Goal: Task Accomplishment & Management: Complete application form

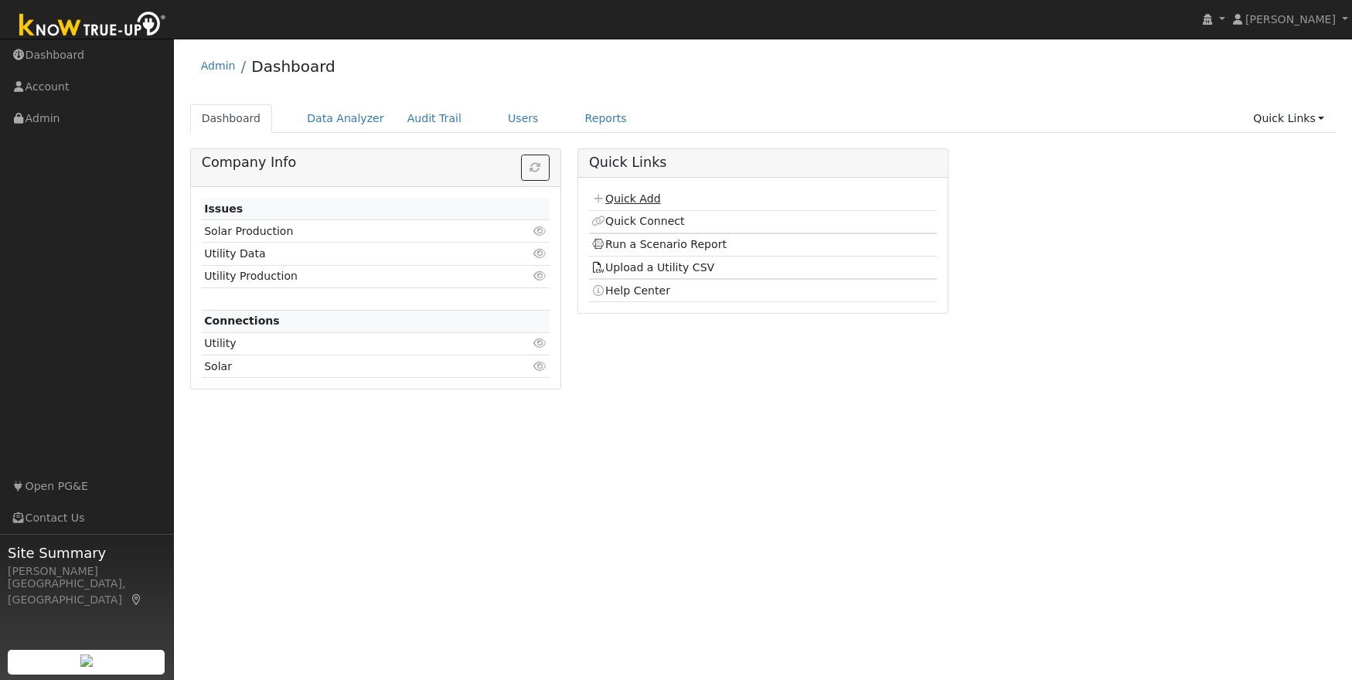
click at [632, 201] on link "Quick Add" at bounding box center [625, 198] width 69 height 12
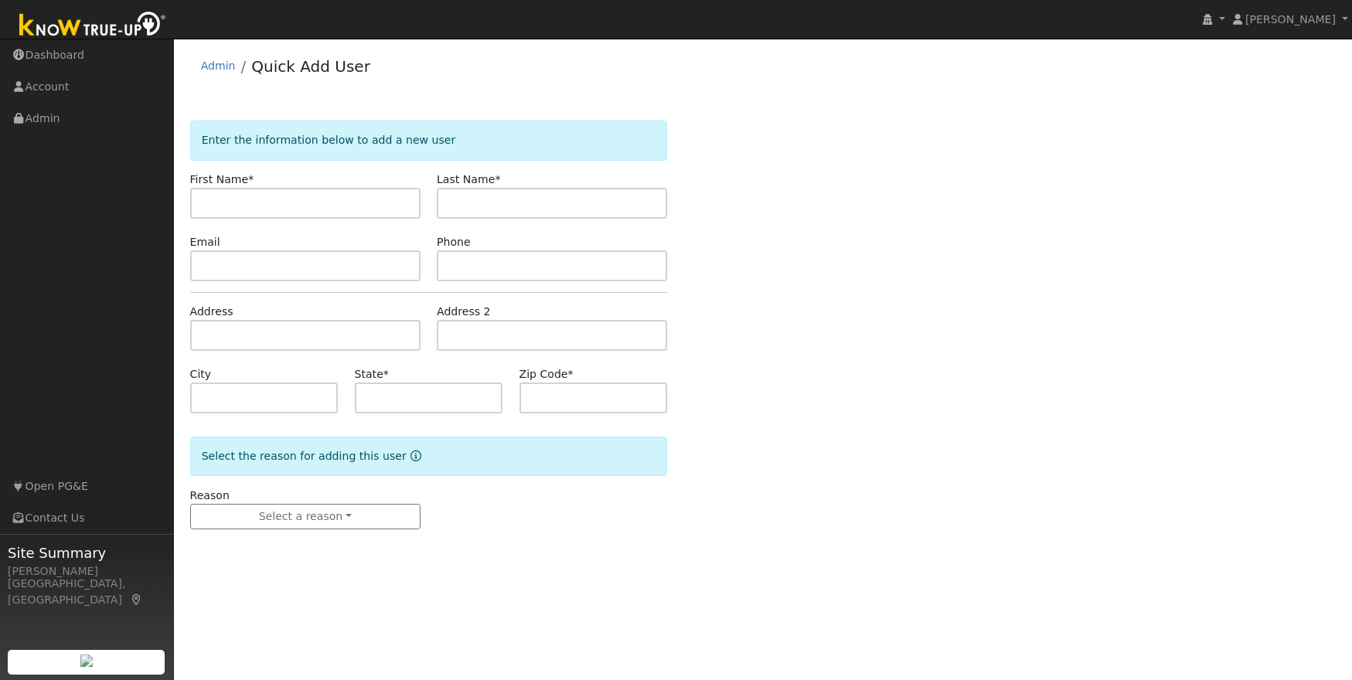
click at [225, 199] on input "text" at bounding box center [305, 203] width 230 height 31
type input "[PERSON_NAME]"
type input "C"
click at [254, 206] on input "[PERSON_NAME]" at bounding box center [305, 203] width 230 height 31
type input "[PERSON_NAME]"
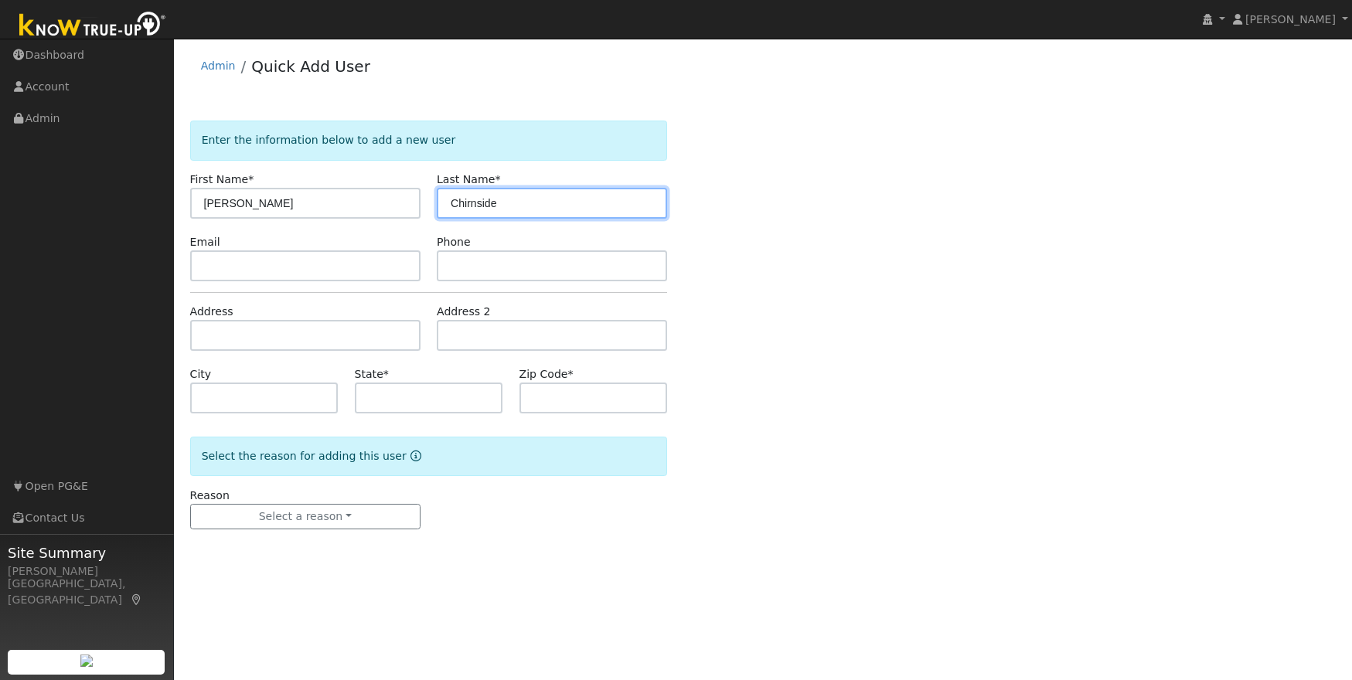
type input "Chirnside"
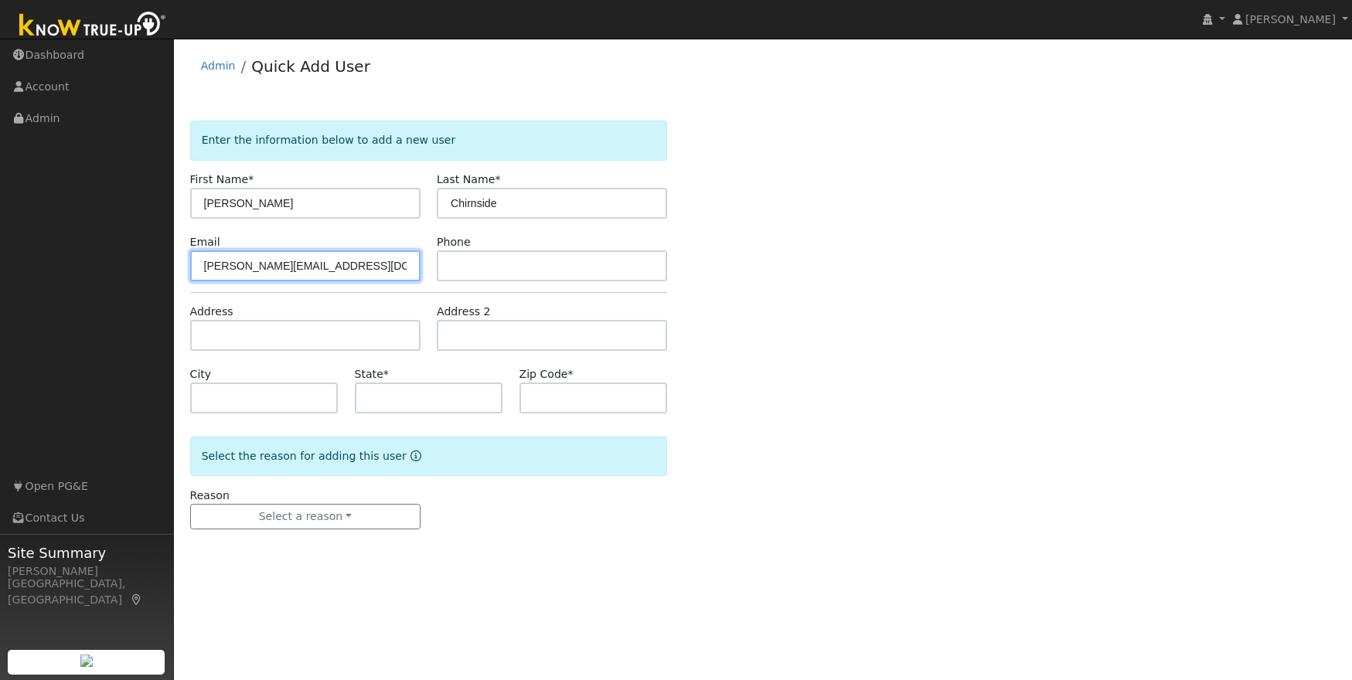
type input "[PERSON_NAME][EMAIL_ADDRESS][DOMAIN_NAME]"
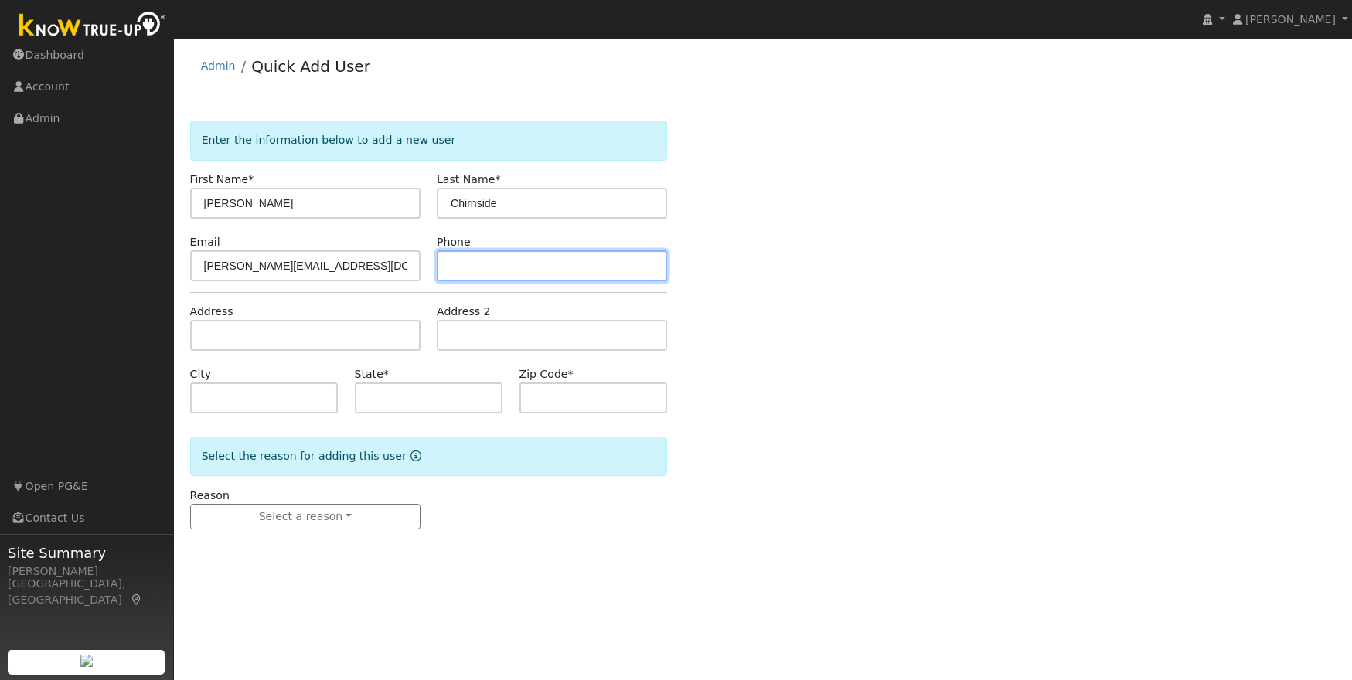
click at [507, 272] on input "text" at bounding box center [552, 265] width 230 height 31
type input "209-743-3370"
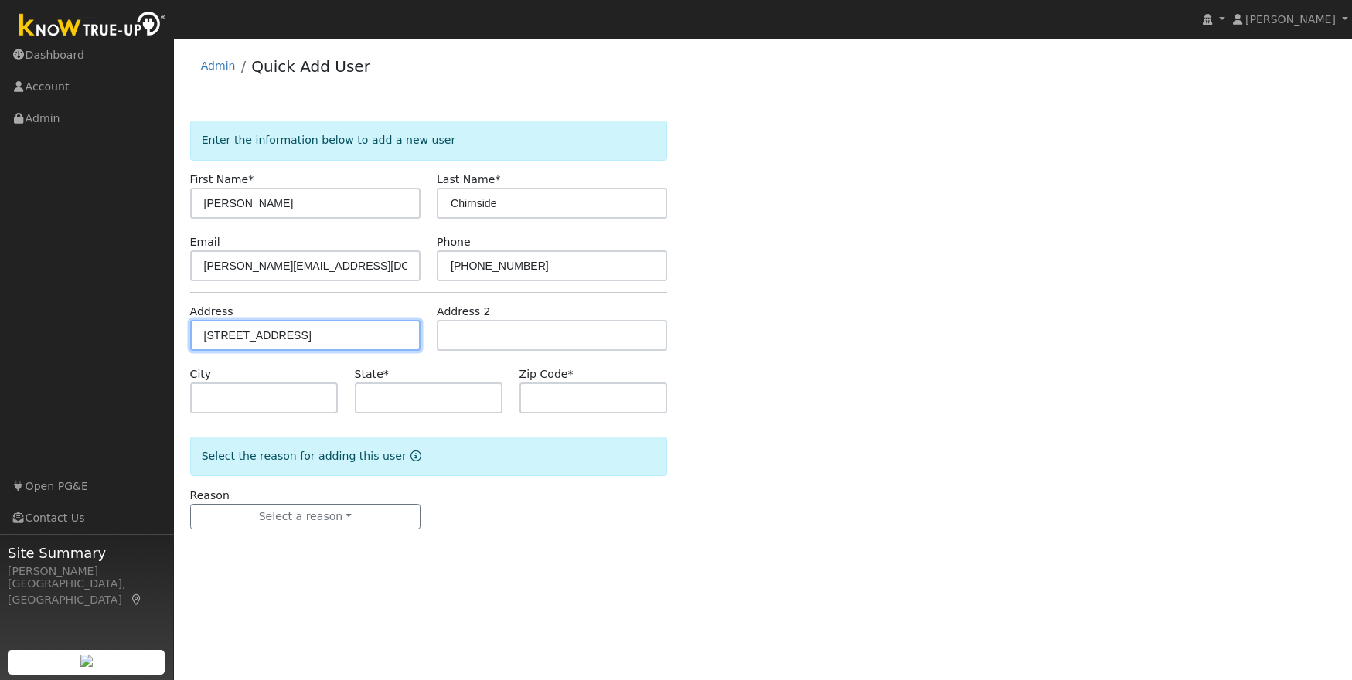
type input "15401 El Mapache Lane"
type input "Sonora"
type input "CA"
type input "95370"
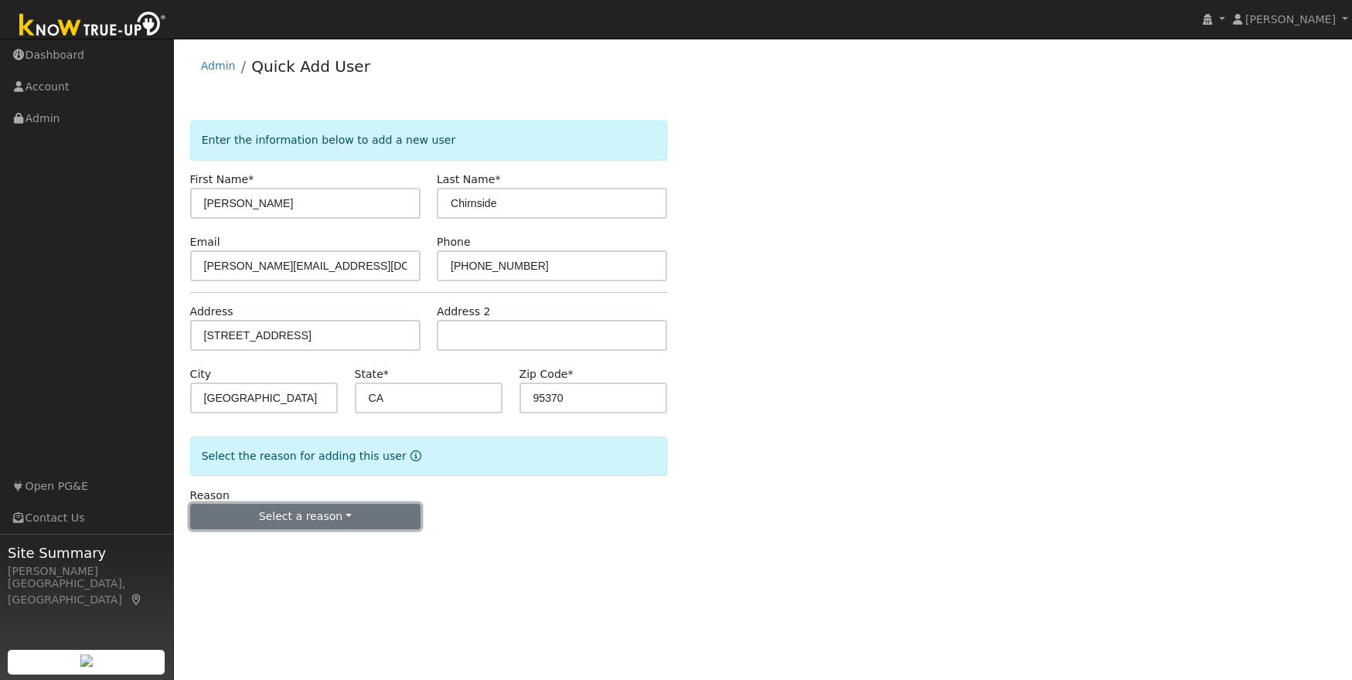
click at [342, 512] on button "Select a reason" at bounding box center [305, 517] width 230 height 26
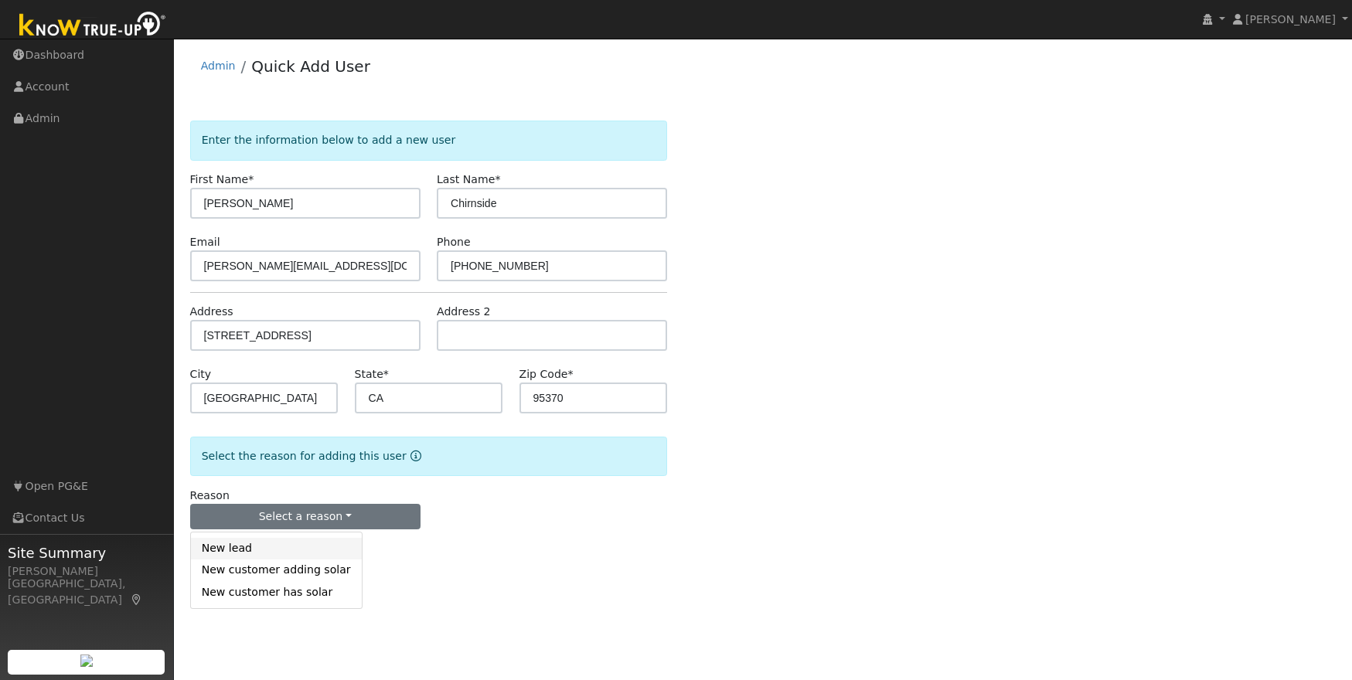
click at [254, 553] on link "New lead" at bounding box center [276, 549] width 171 height 22
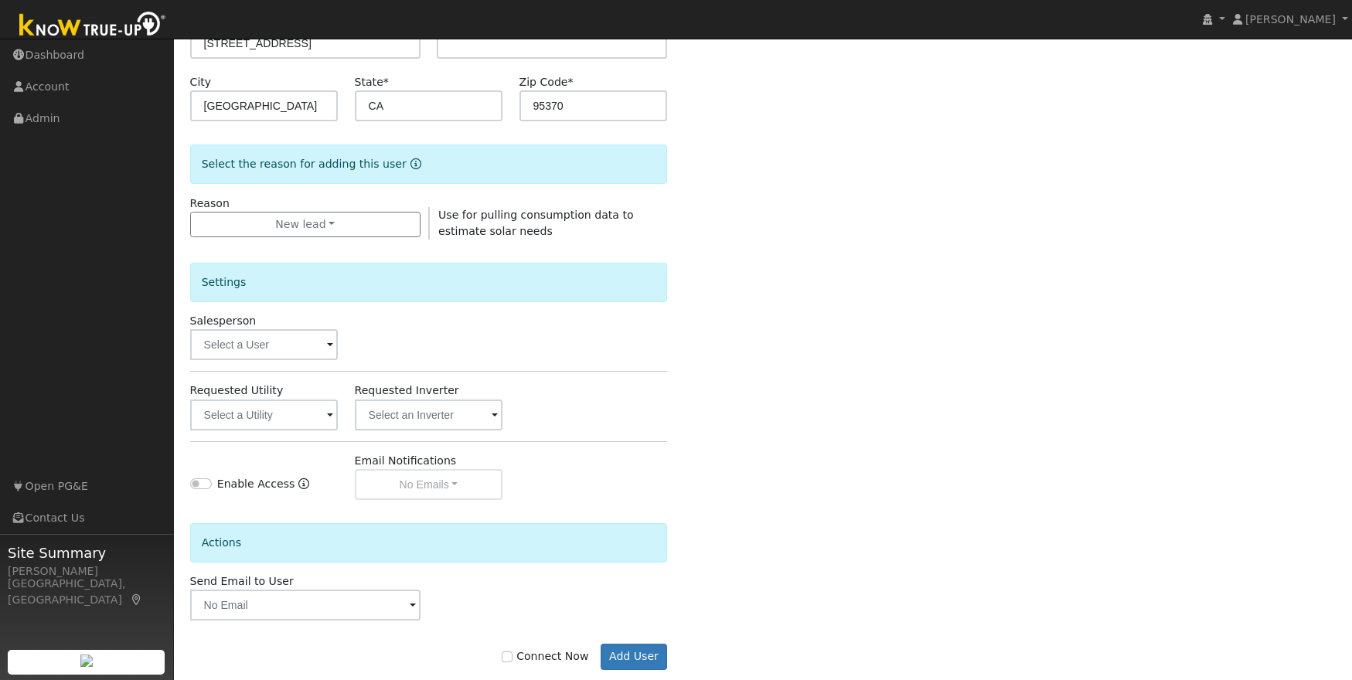
scroll to position [321, 0]
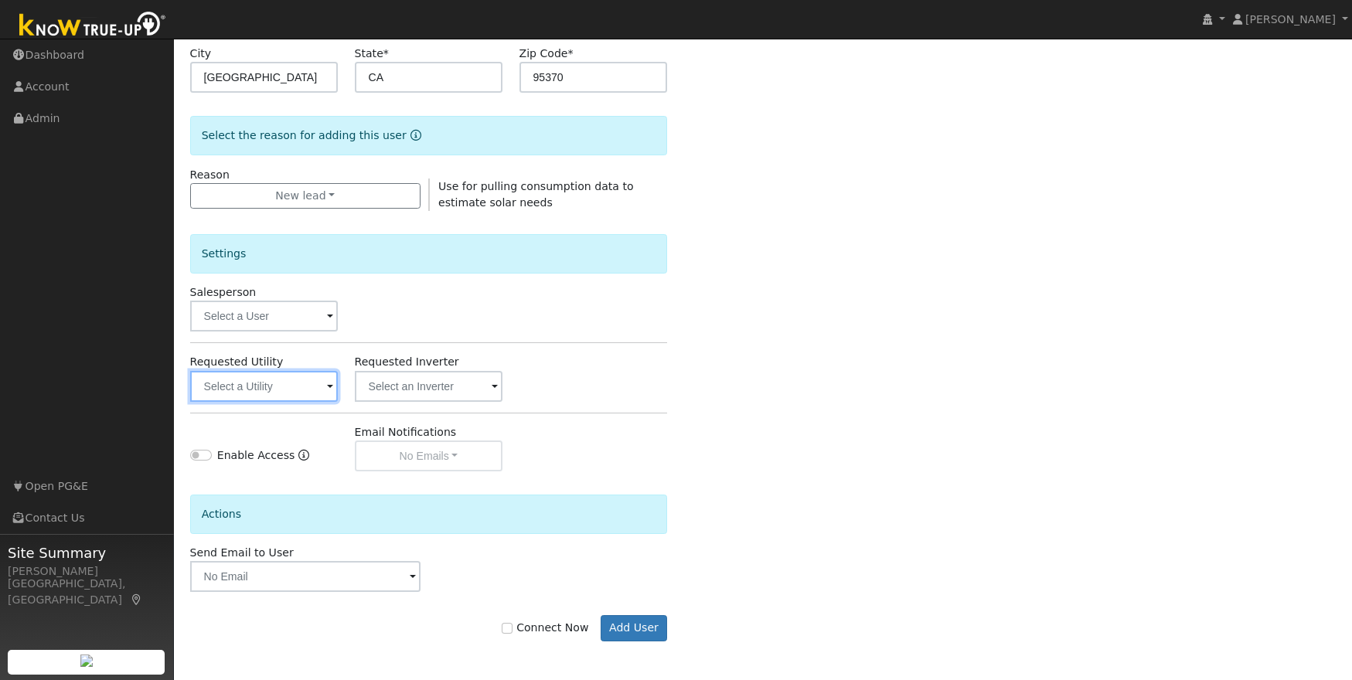
click at [305, 388] on input "text" at bounding box center [264, 386] width 148 height 31
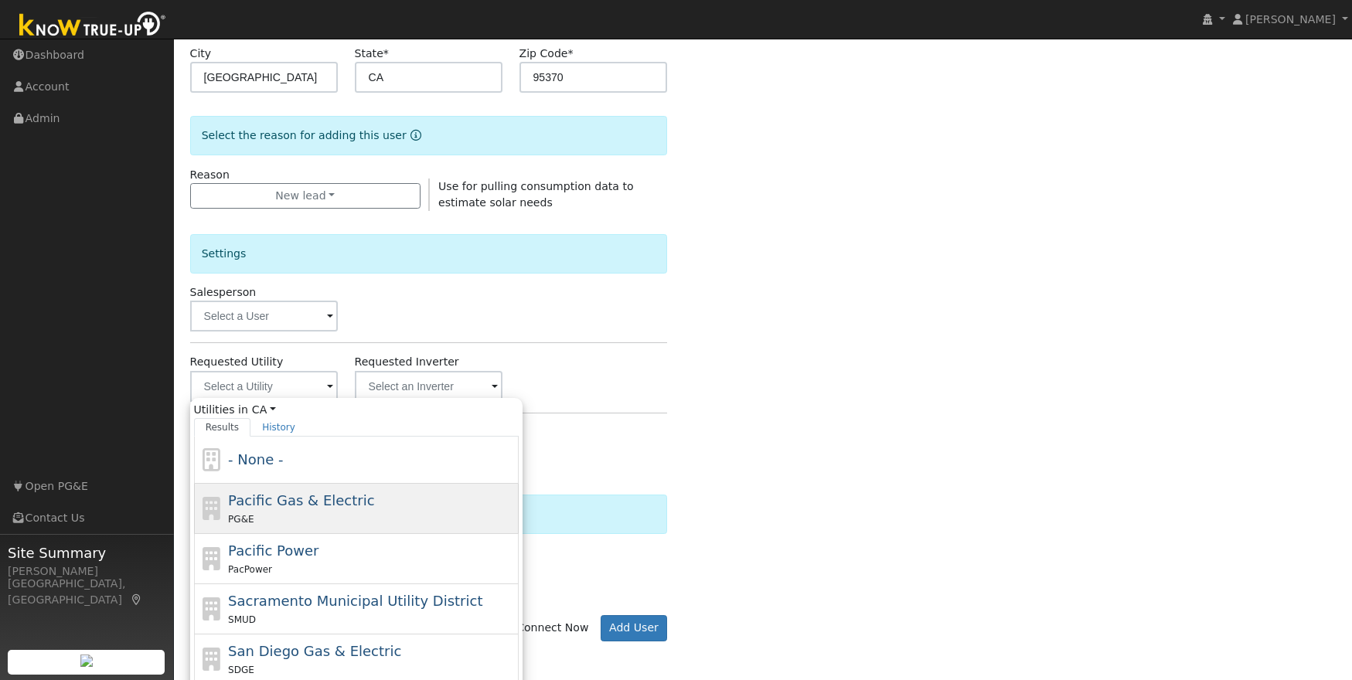
click at [332, 509] on div "Pacific Gas & Electric PG&E" at bounding box center [371, 508] width 287 height 37
type input "Pacific Gas & Electric"
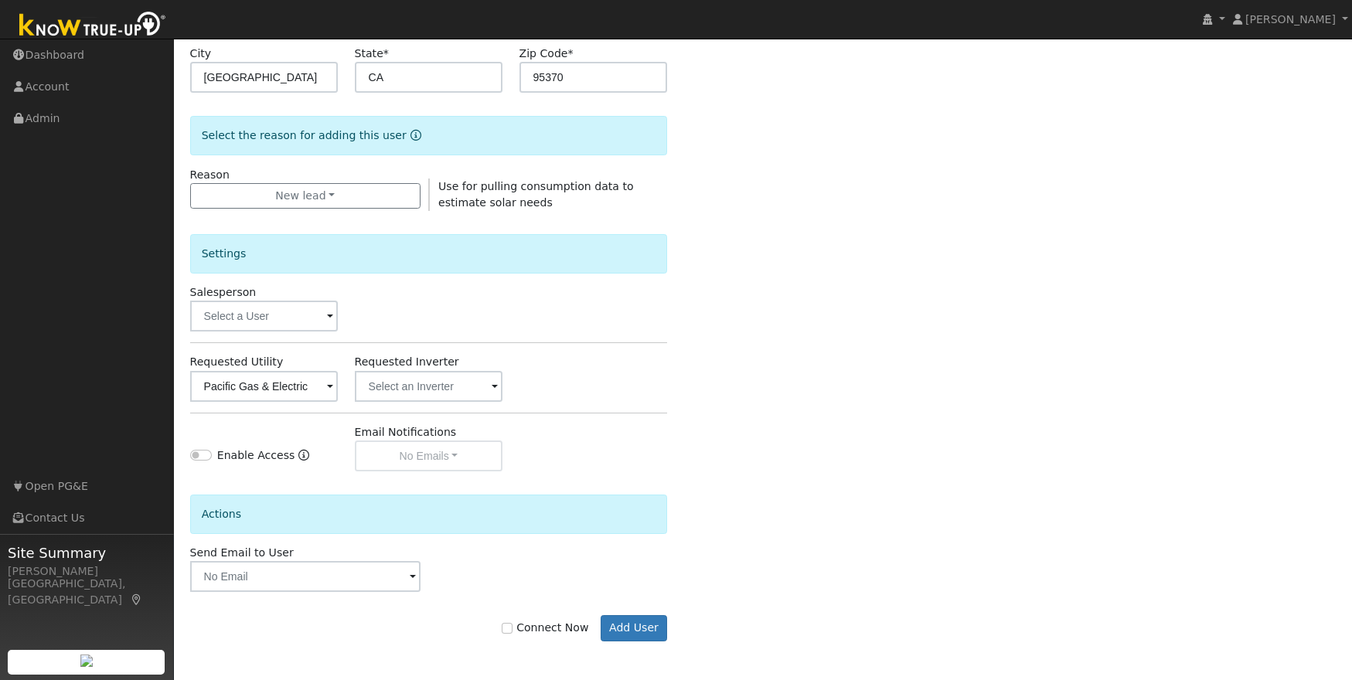
click at [597, 471] on div "Actions" at bounding box center [429, 507] width 494 height 73
click at [512, 629] on input "Connect Now" at bounding box center [507, 628] width 11 height 11
checkbox input "true"
click at [635, 628] on button "Add User" at bounding box center [634, 628] width 67 height 26
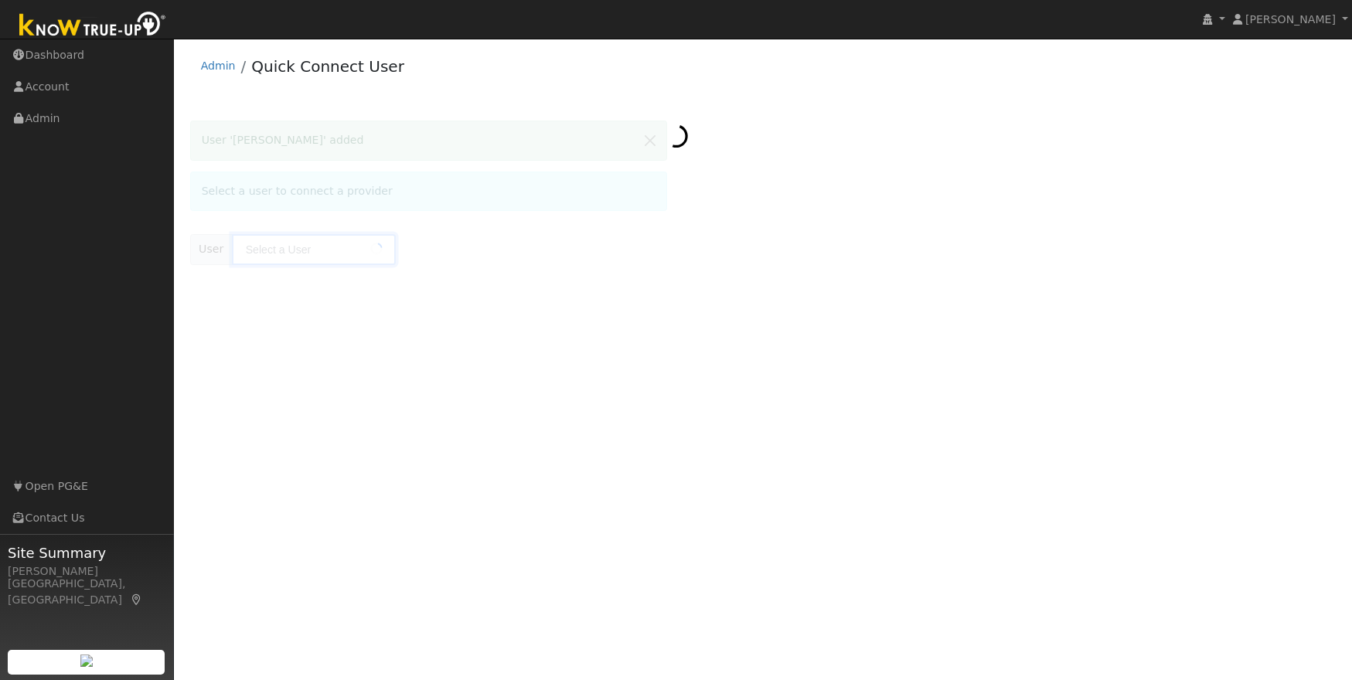
type input "[PERSON_NAME]"
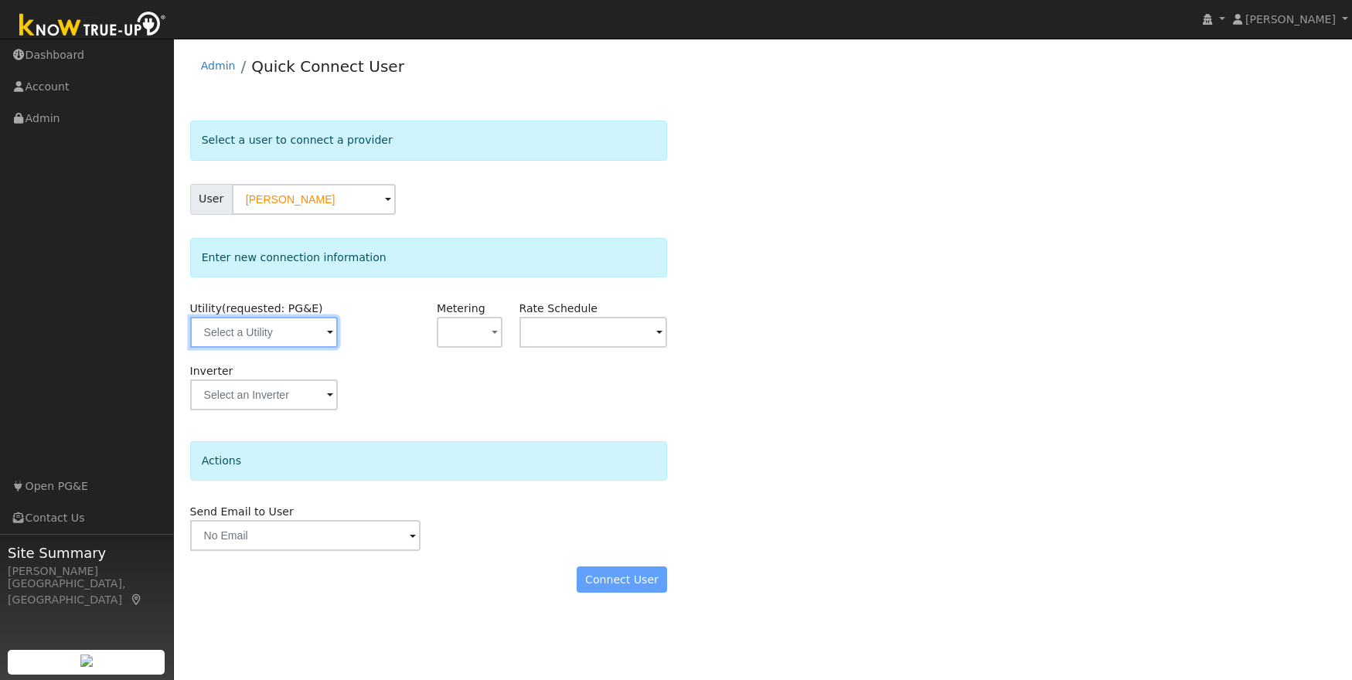
click at [317, 324] on input "text" at bounding box center [264, 332] width 148 height 31
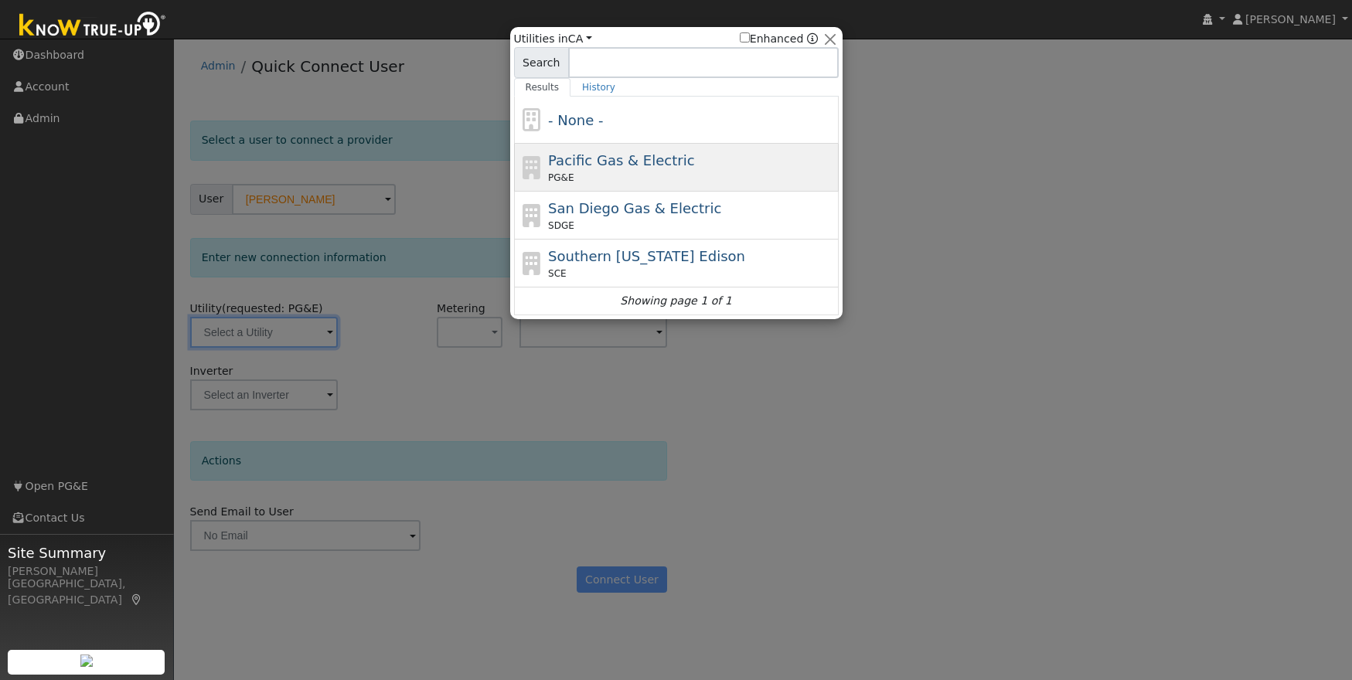
click at [700, 150] on div "Pacific Gas & Electric PG&E" at bounding box center [691, 167] width 287 height 35
type input "PG&E"
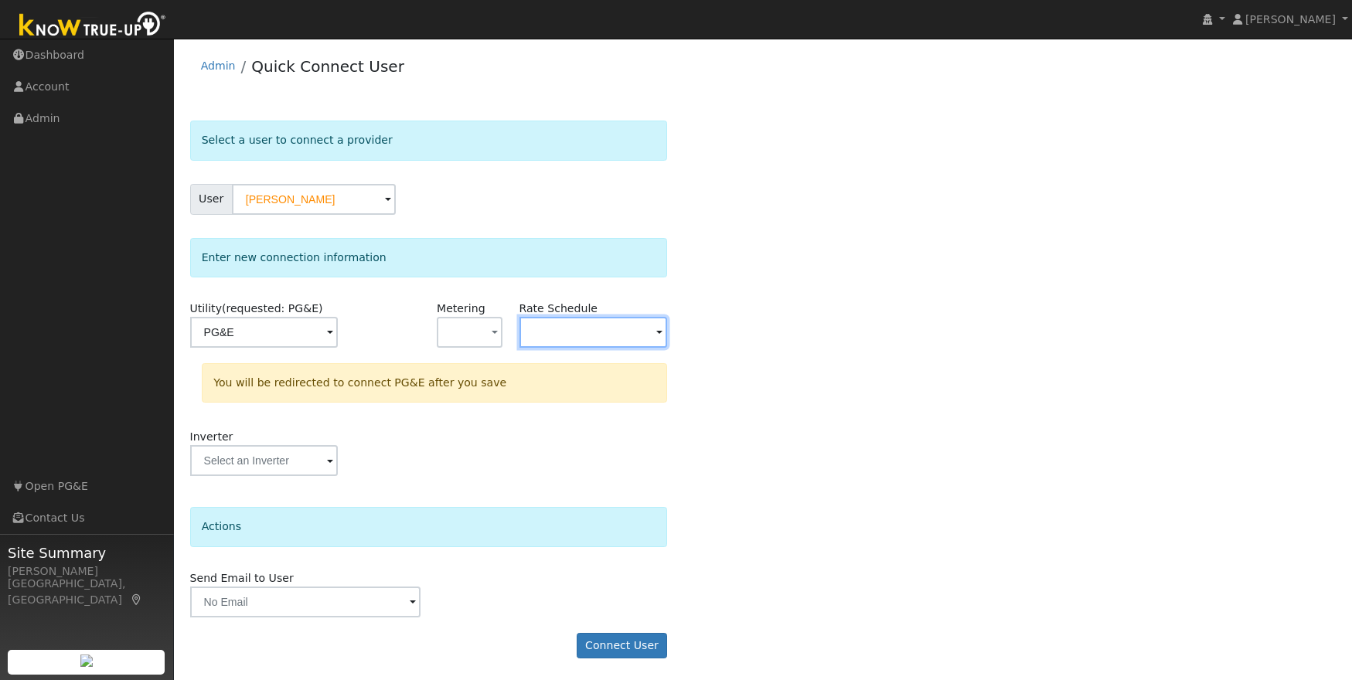
click at [339, 335] on input "text" at bounding box center [264, 332] width 148 height 31
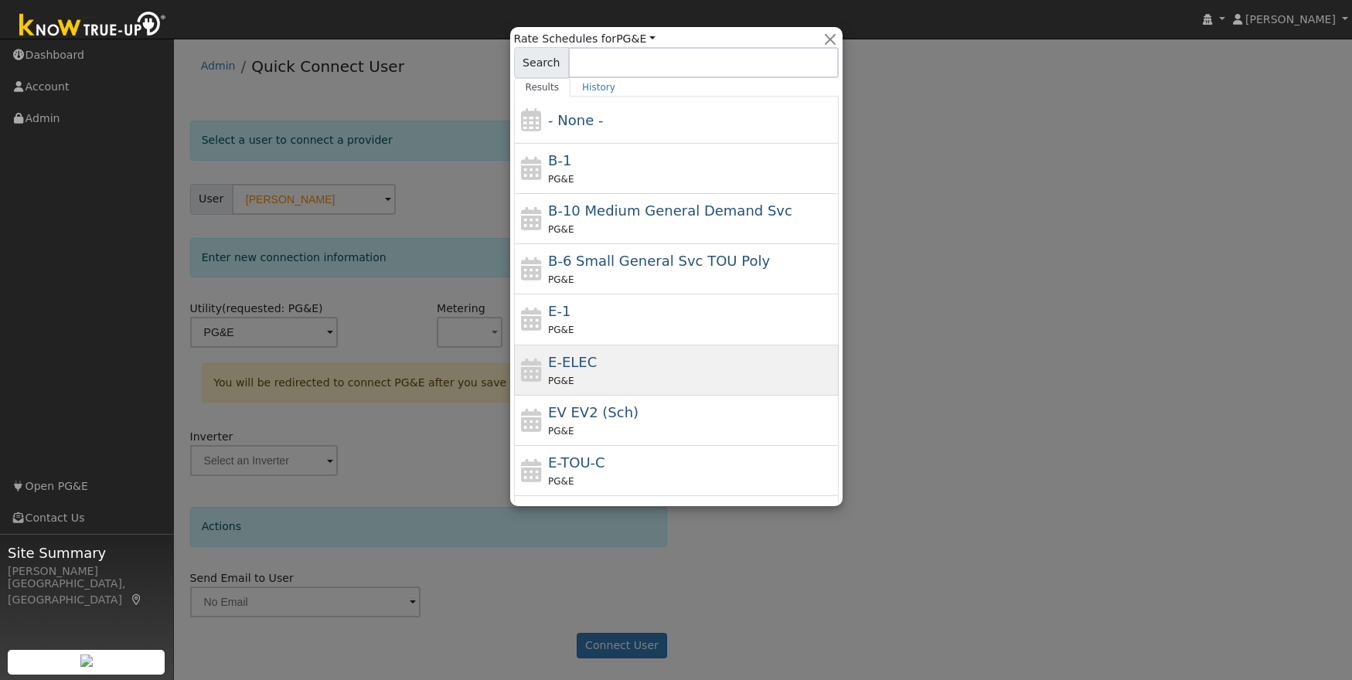
click at [593, 373] on div "PG&E" at bounding box center [691, 381] width 287 height 16
type input "E-ELEC"
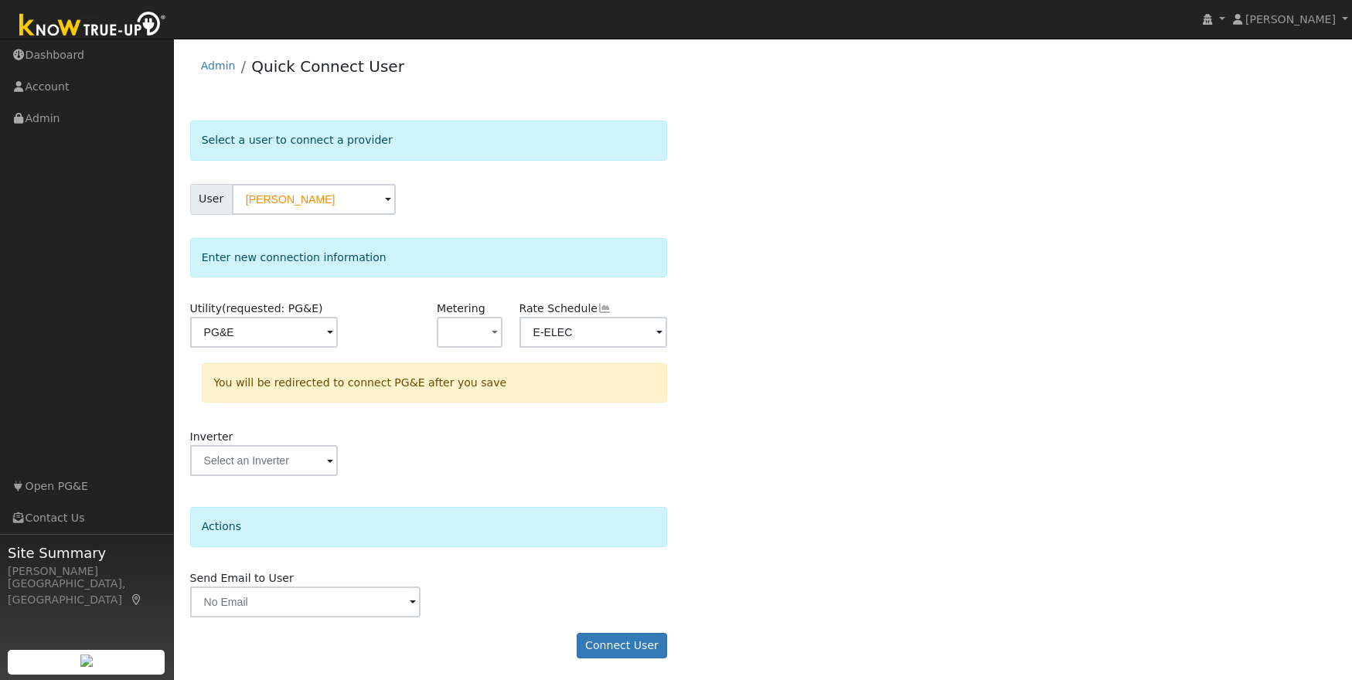
click at [894, 434] on div "Select a user to connect a provider User Reuben Chirnside Account Default Accou…" at bounding box center [763, 397] width 1146 height 553
click at [619, 644] on button "Connect User" at bounding box center [622, 644] width 91 height 26
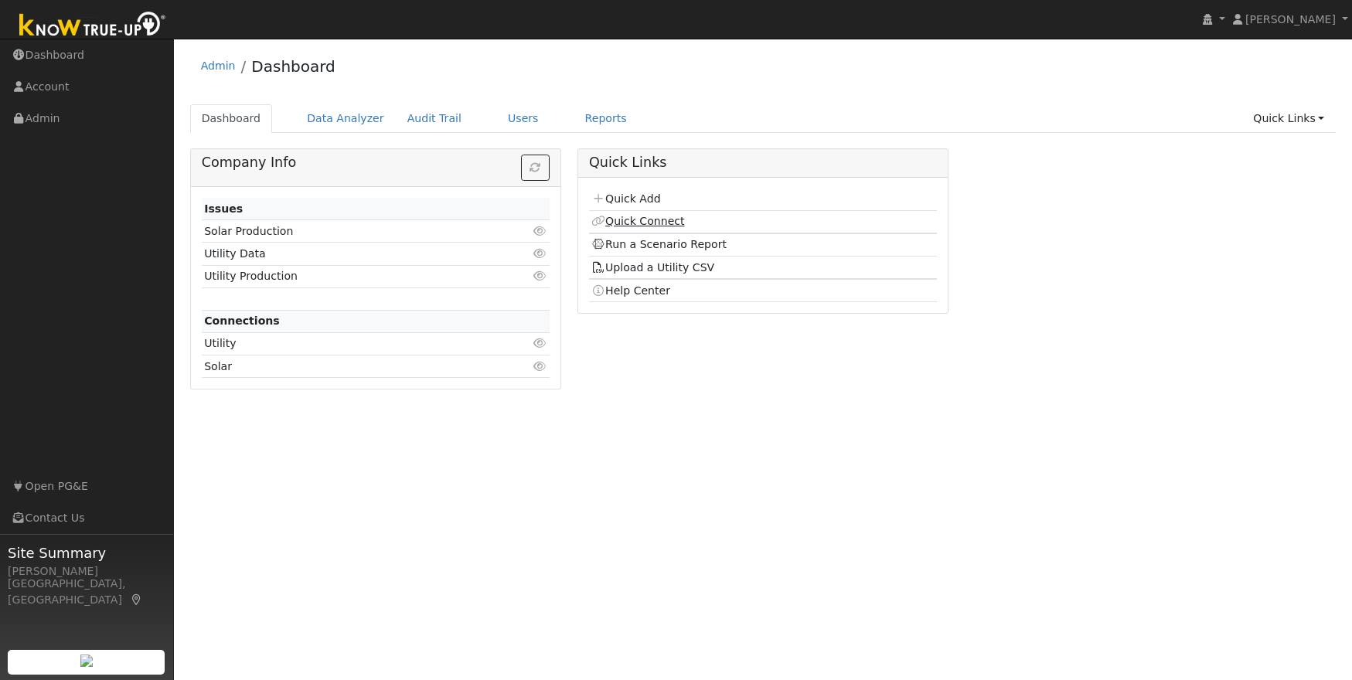
click at [652, 220] on link "Quick Connect" at bounding box center [637, 221] width 93 height 12
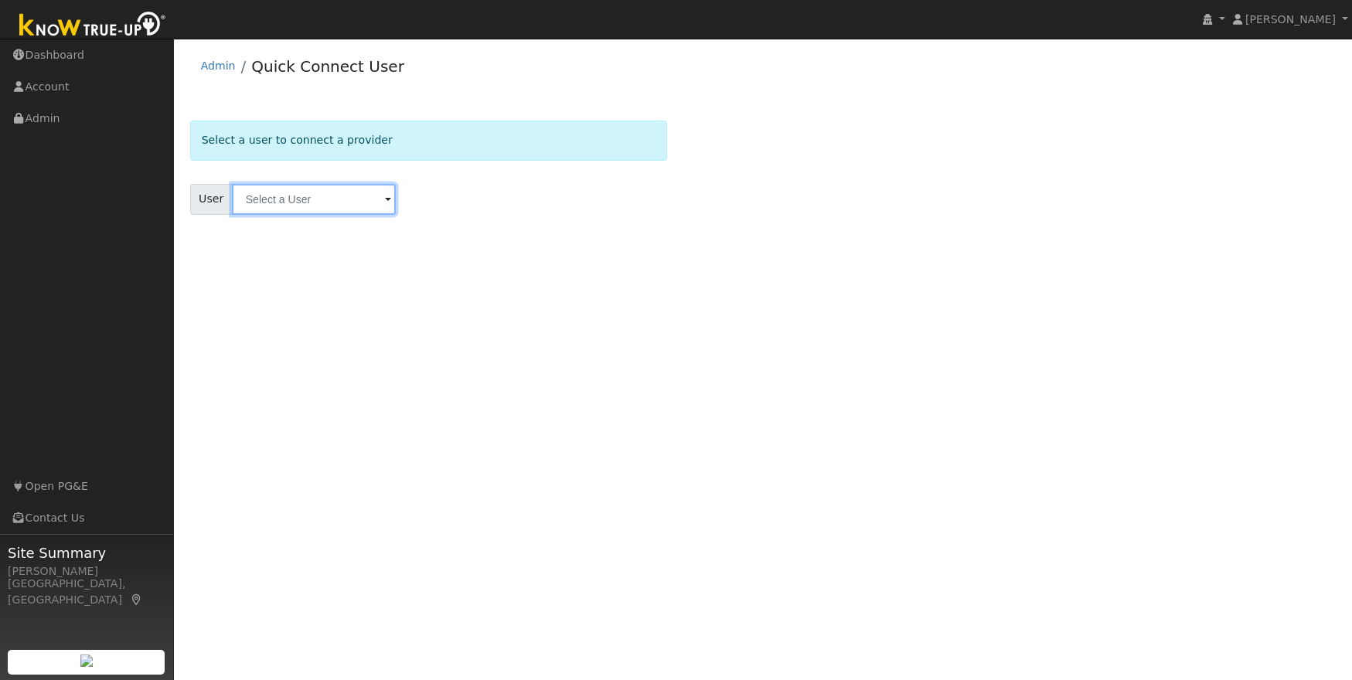
click at [288, 195] on input "text" at bounding box center [314, 199] width 164 height 31
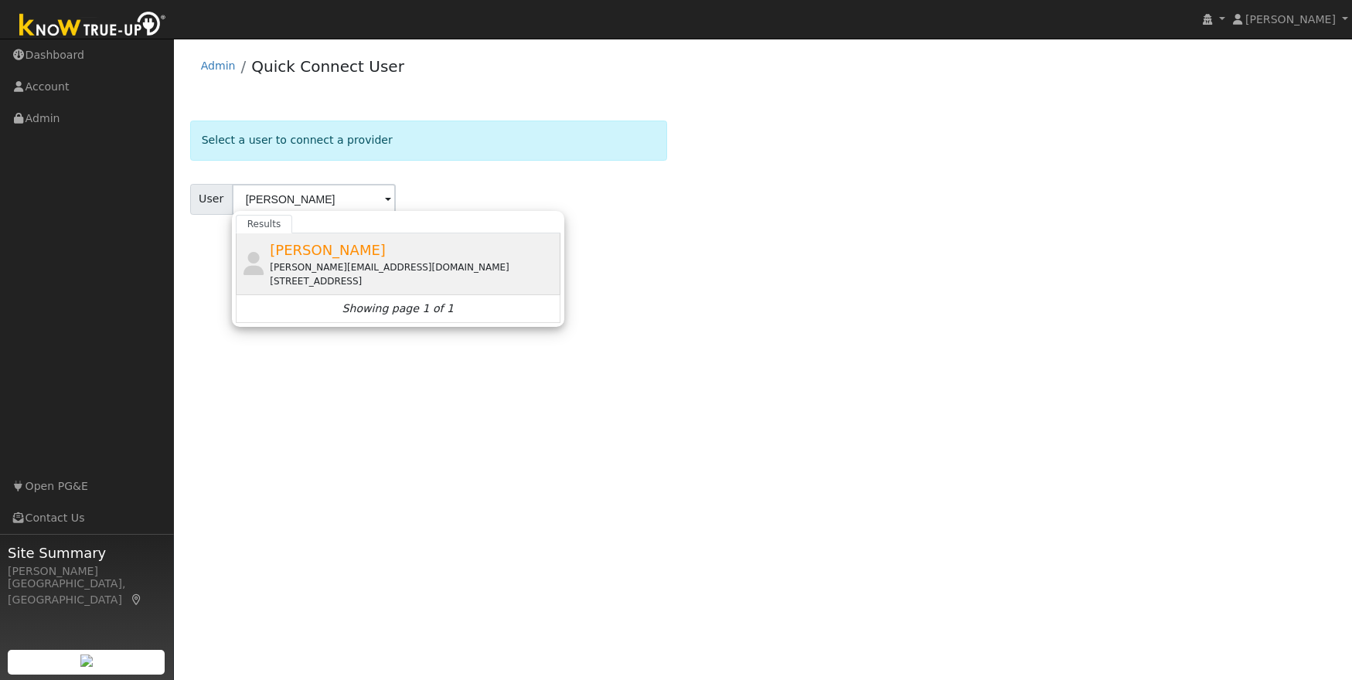
click at [349, 262] on div "reuben@landstruc.com" at bounding box center [413, 267] width 287 height 14
type input "Reuben Chirnside"
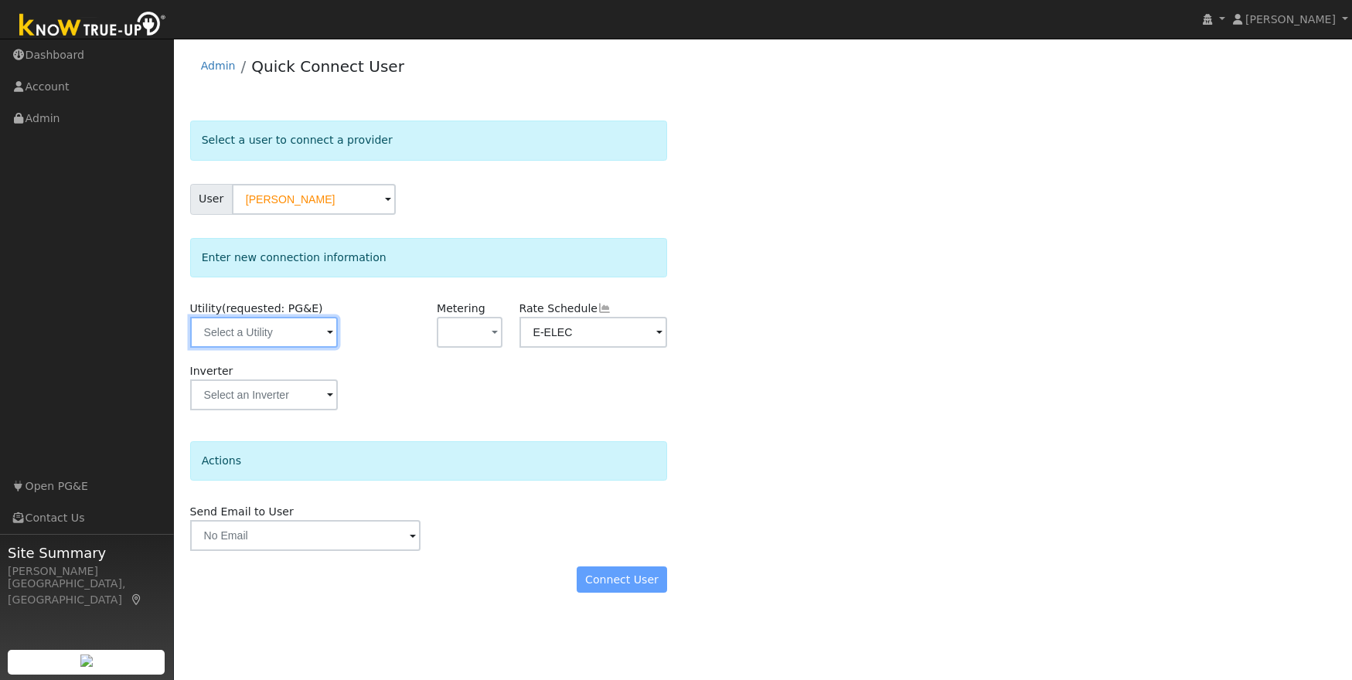
click at [277, 334] on input "text" at bounding box center [264, 332] width 148 height 31
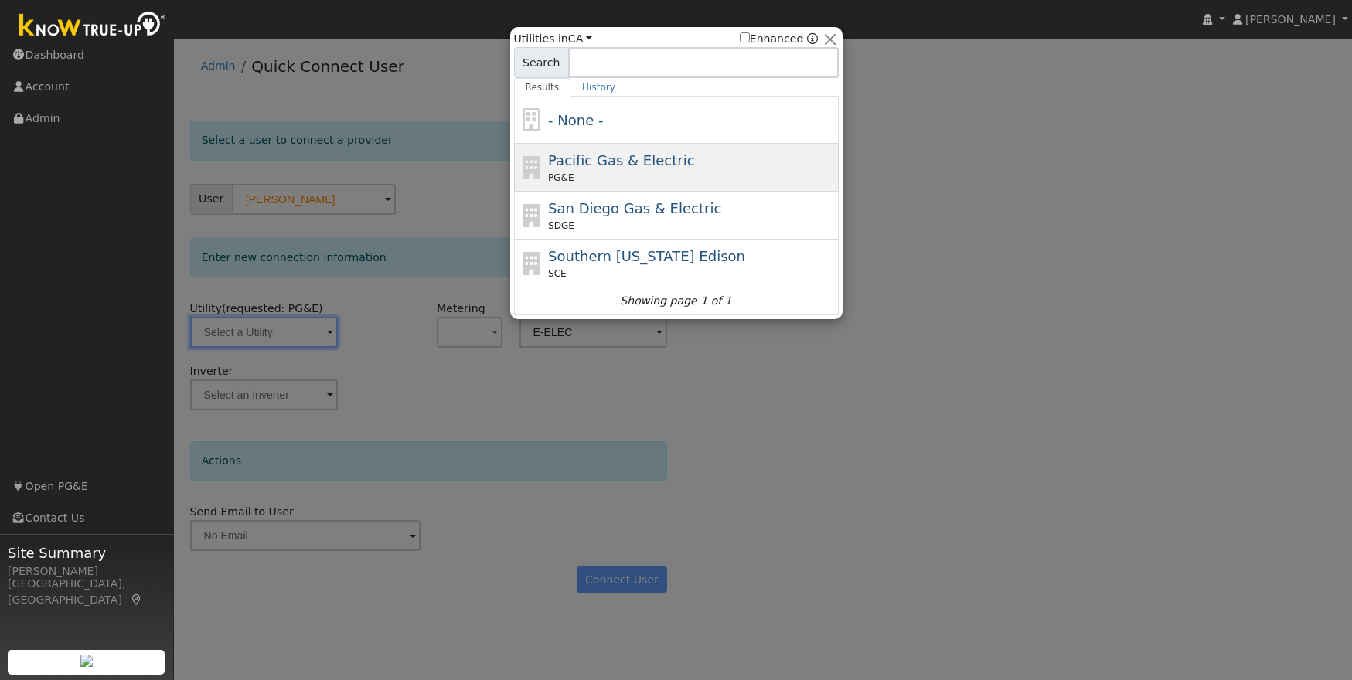
click at [669, 162] on span "Pacific Gas & Electric" at bounding box center [621, 160] width 146 height 16
type input "PG&E"
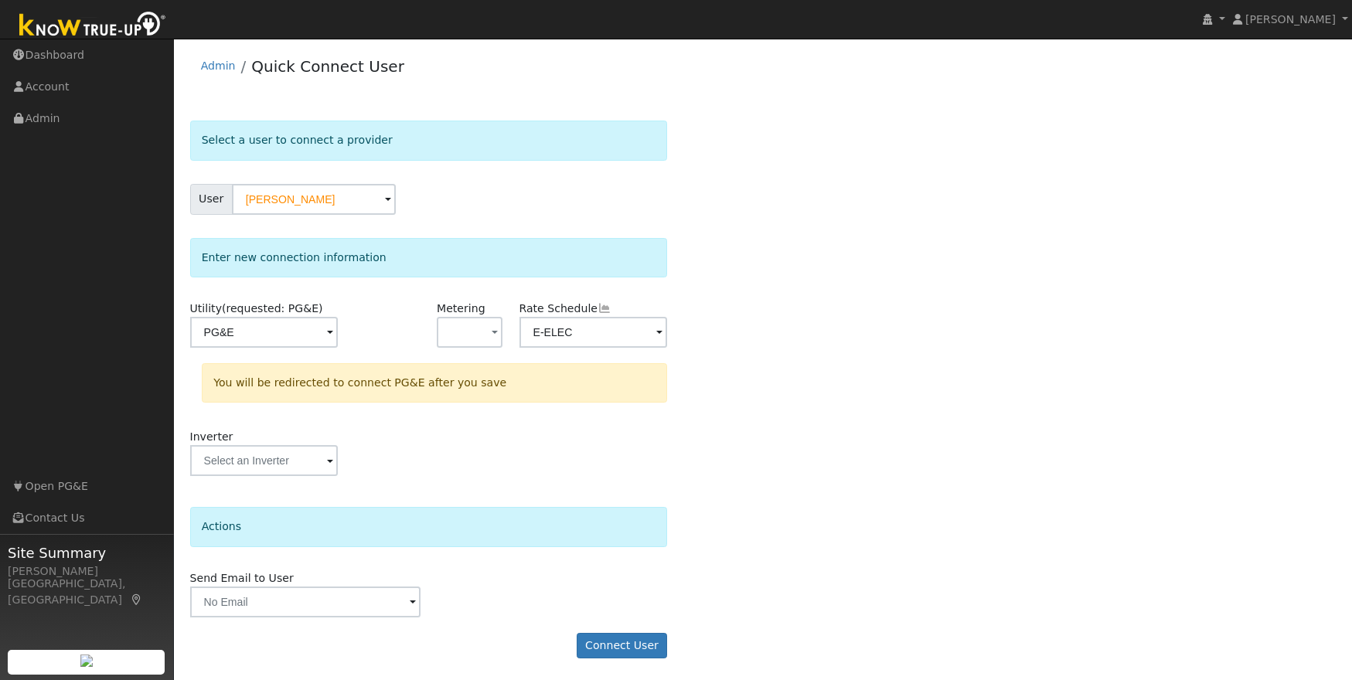
click at [727, 345] on div "Select a user to connect a provider User Reuben Chirnside Account Default Accou…" at bounding box center [763, 397] width 1146 height 553
click at [611, 645] on button "Connect User" at bounding box center [622, 644] width 91 height 26
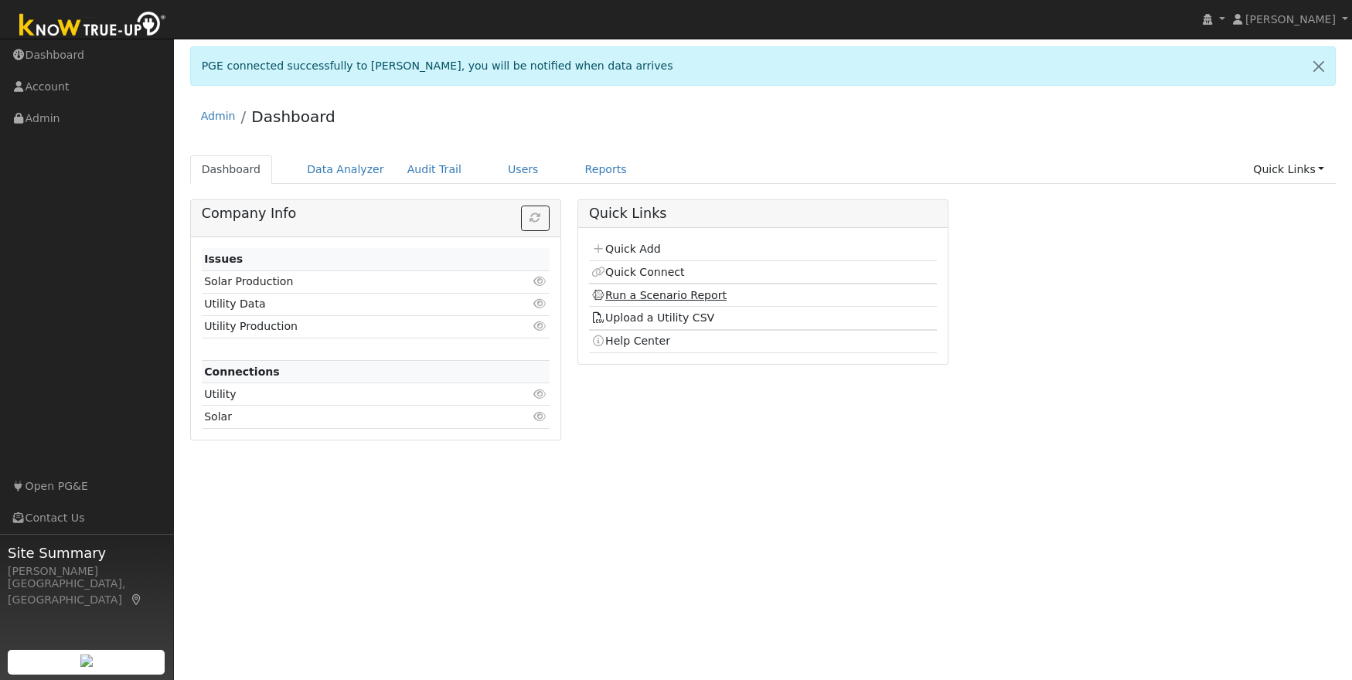
click at [645, 298] on link "Run a Scenario Report" at bounding box center [658, 295] width 135 height 12
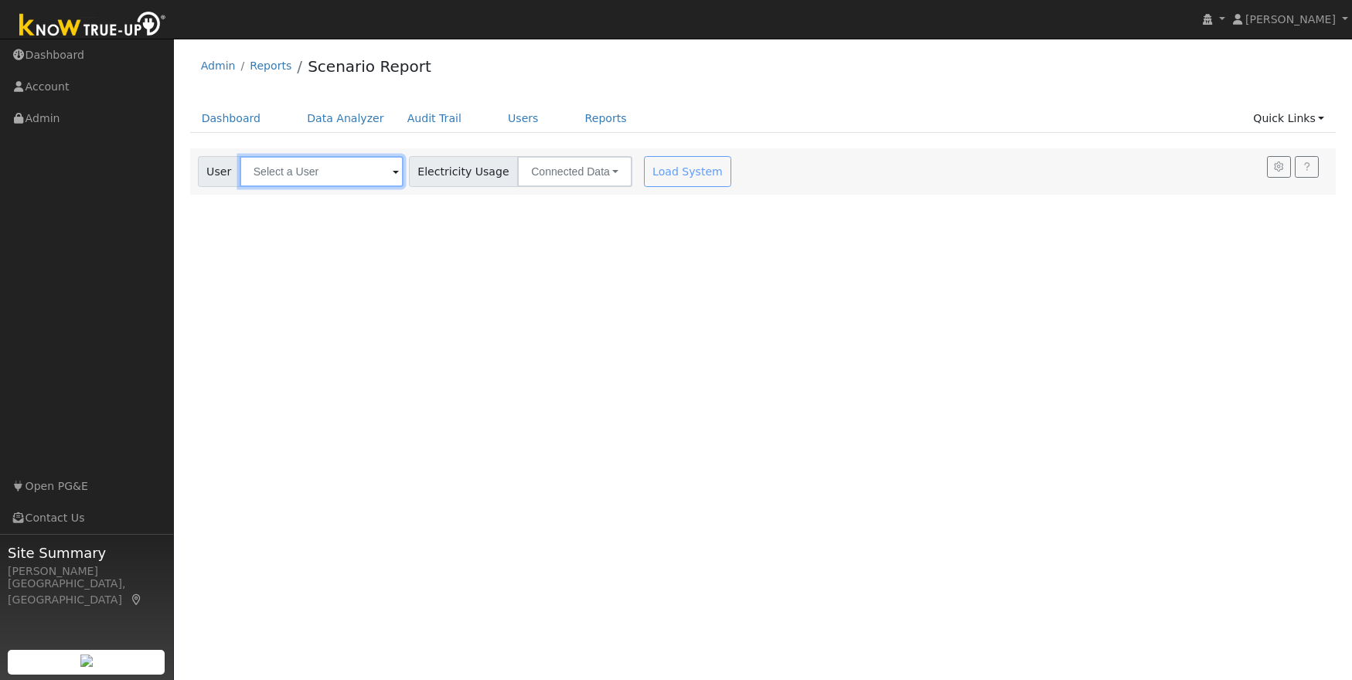
click at [285, 177] on input "text" at bounding box center [322, 171] width 164 height 31
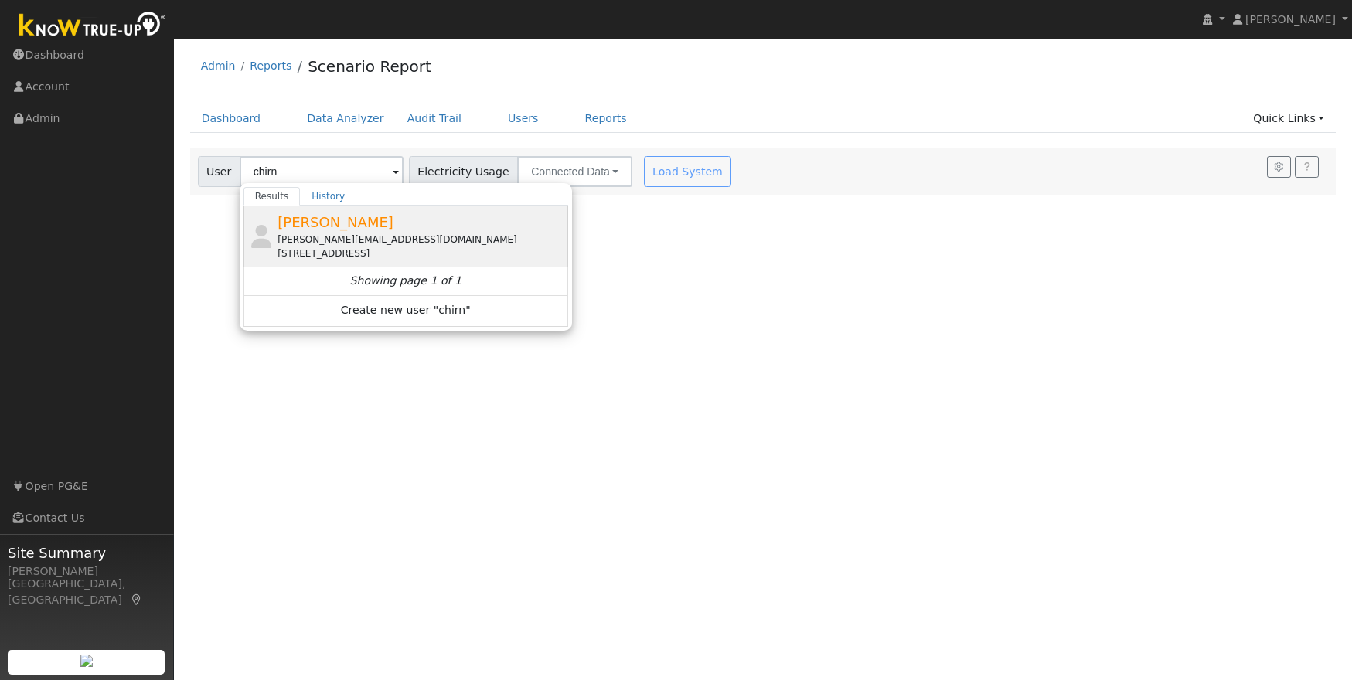
click at [311, 233] on div "[PERSON_NAME][EMAIL_ADDRESS][DOMAIN_NAME]" at bounding box center [420, 240] width 287 height 14
type input "[PERSON_NAME]"
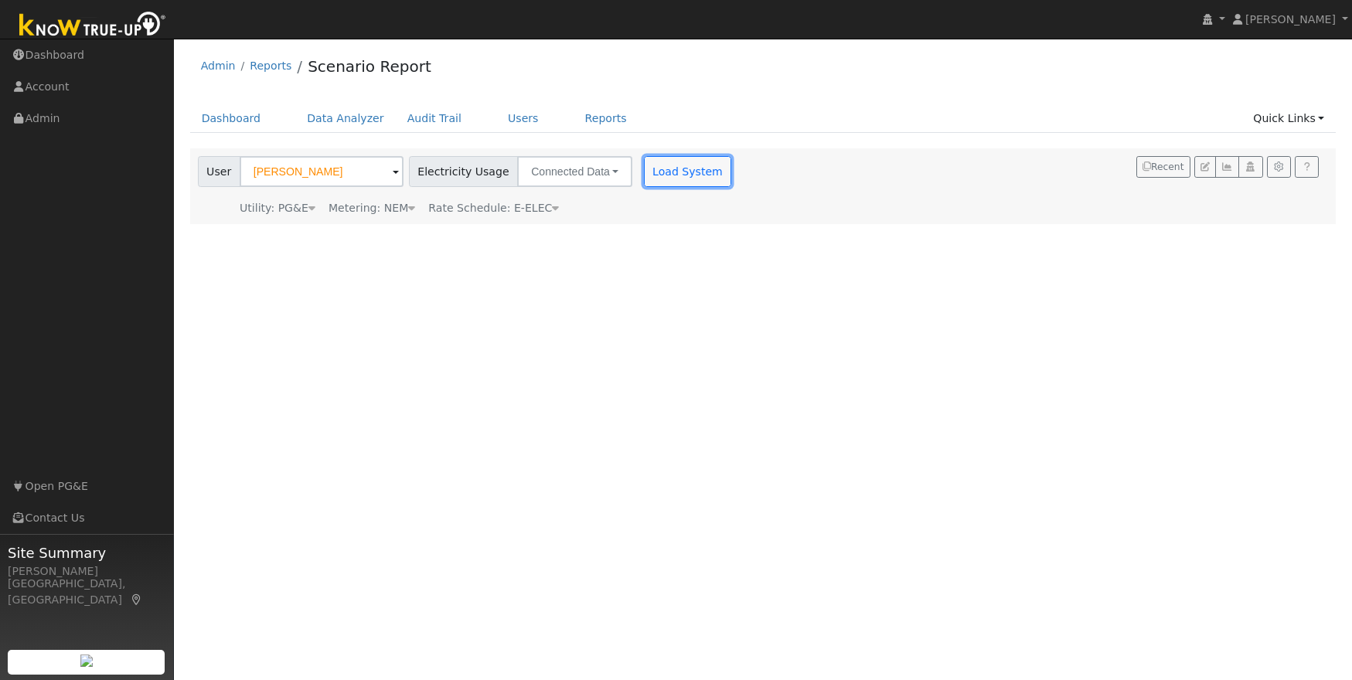
click at [662, 165] on button "Load System" at bounding box center [688, 171] width 88 height 31
